Goal: Information Seeking & Learning: Learn about a topic

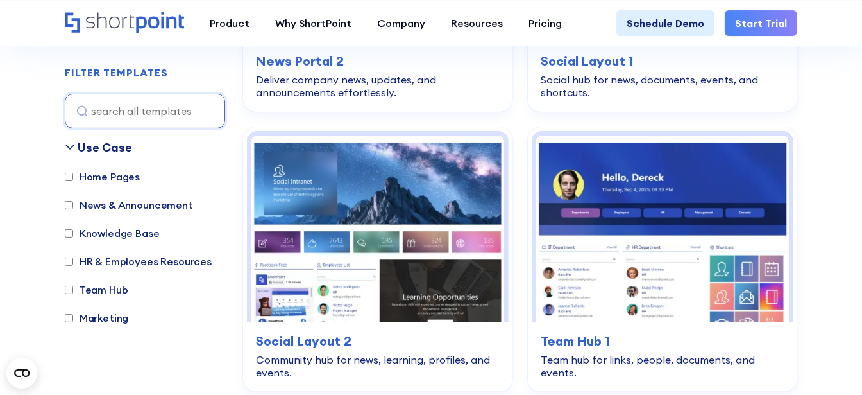
scroll to position [3144, 0]
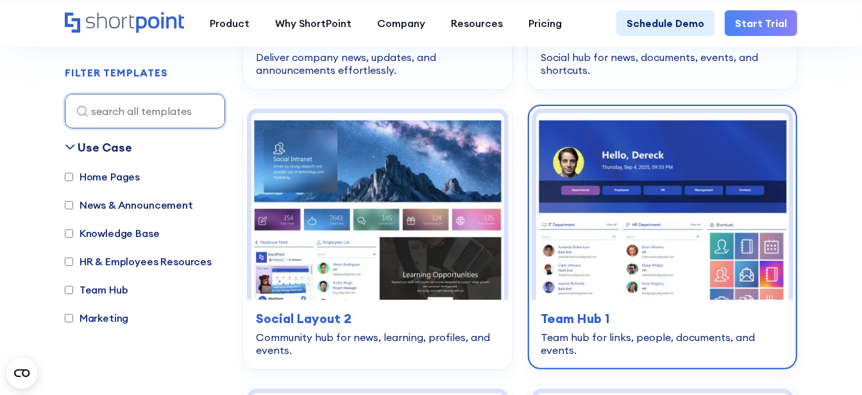
click at [640, 149] on img at bounding box center [662, 206] width 253 height 187
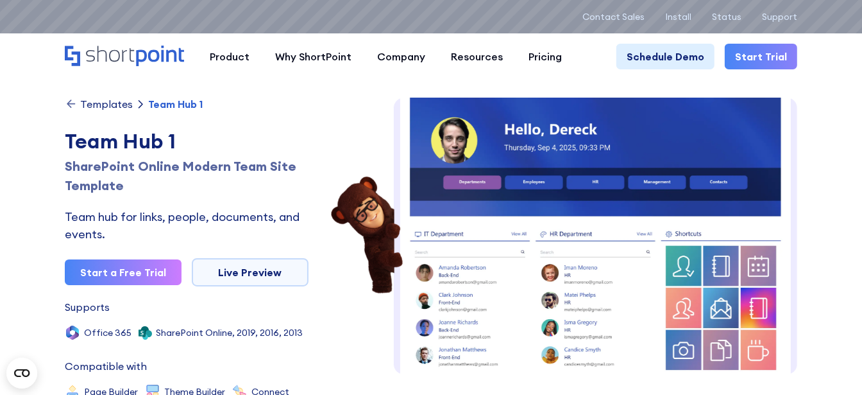
scroll to position [29, 0]
